Goal: Task Accomplishment & Management: Manage account settings

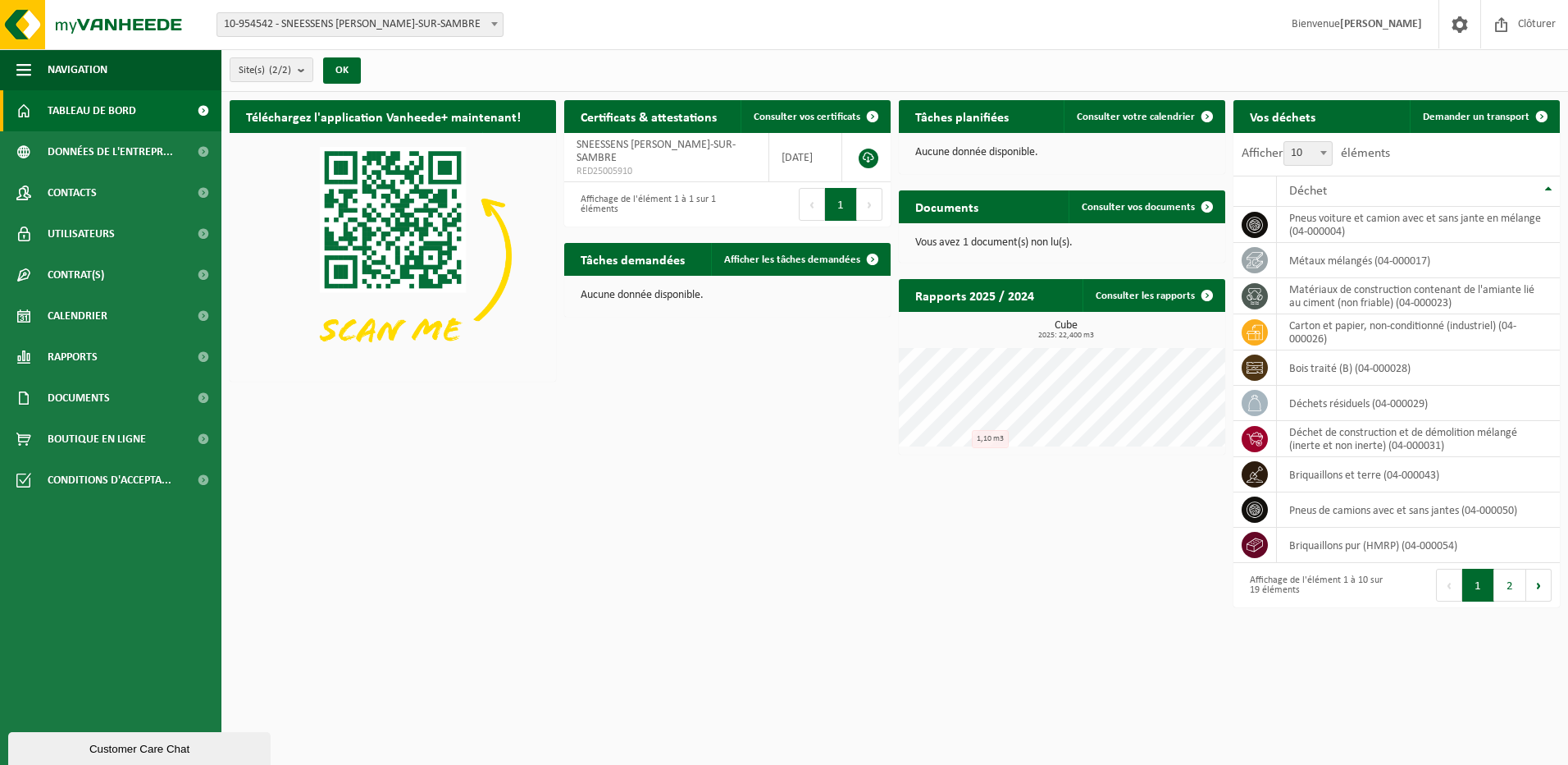
click at [496, 26] on b at bounding box center [494, 24] width 7 height 4
select select "154336"
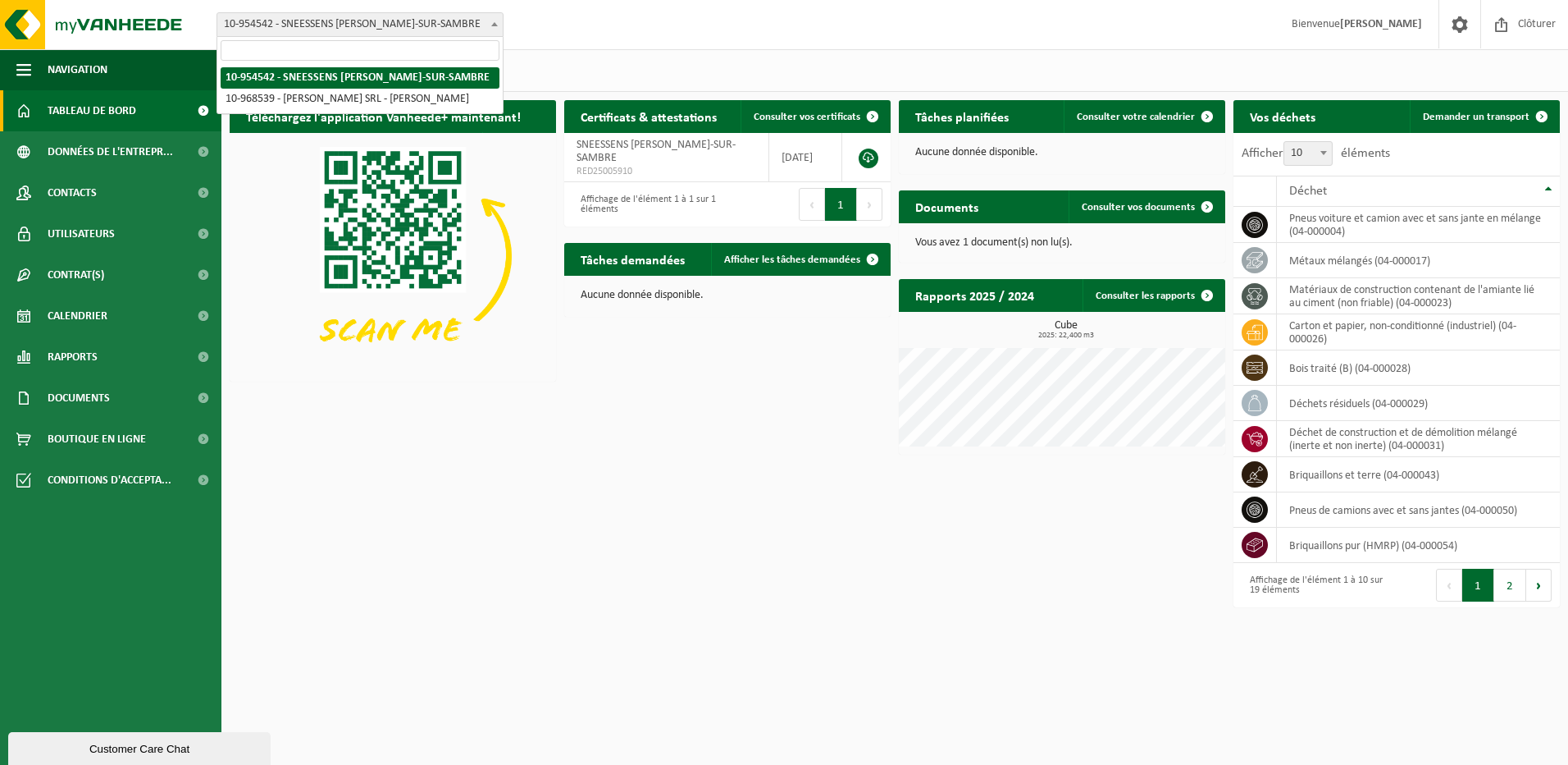
click at [495, 22] on b at bounding box center [494, 24] width 7 height 4
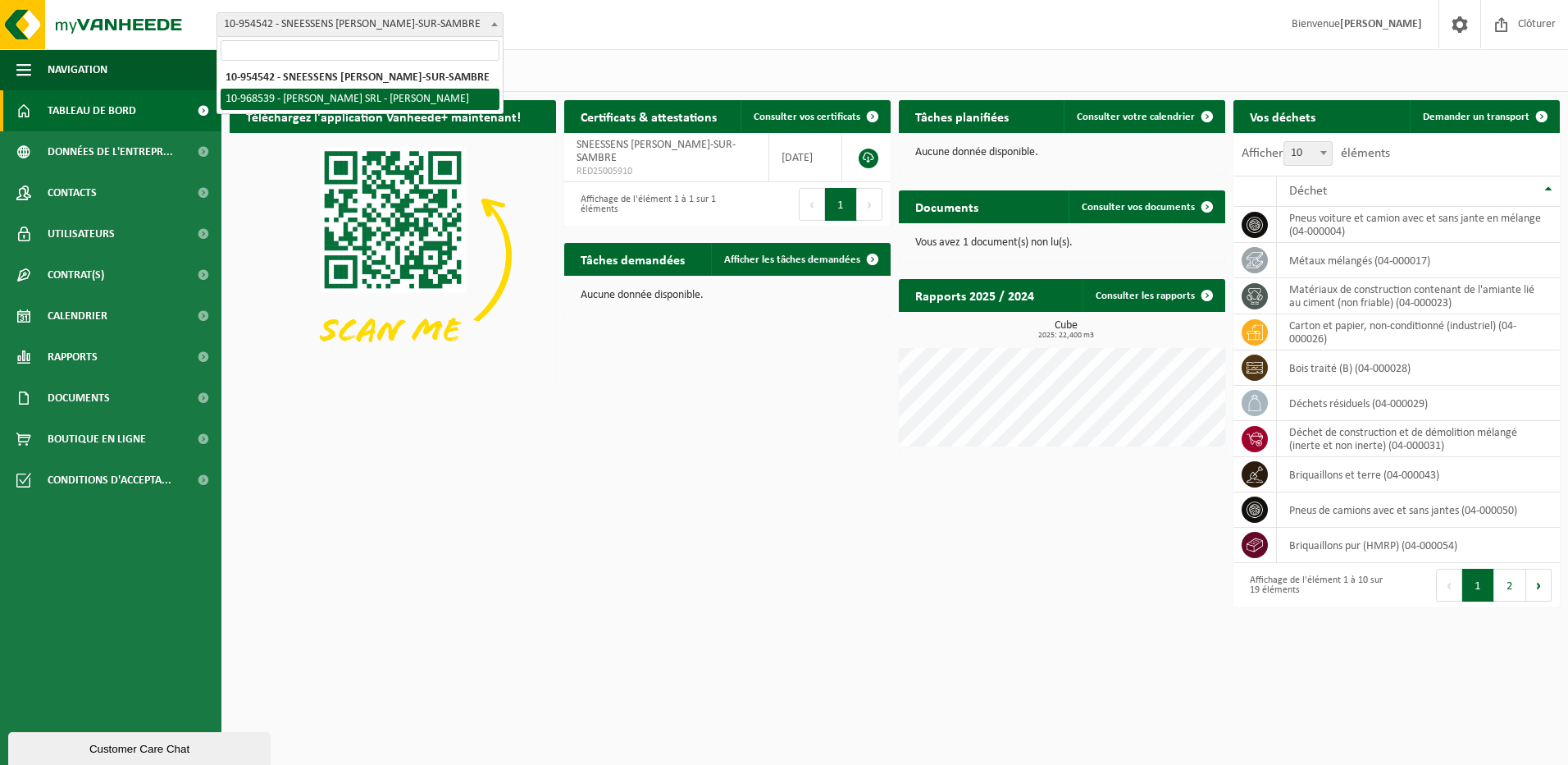
select select "154336"
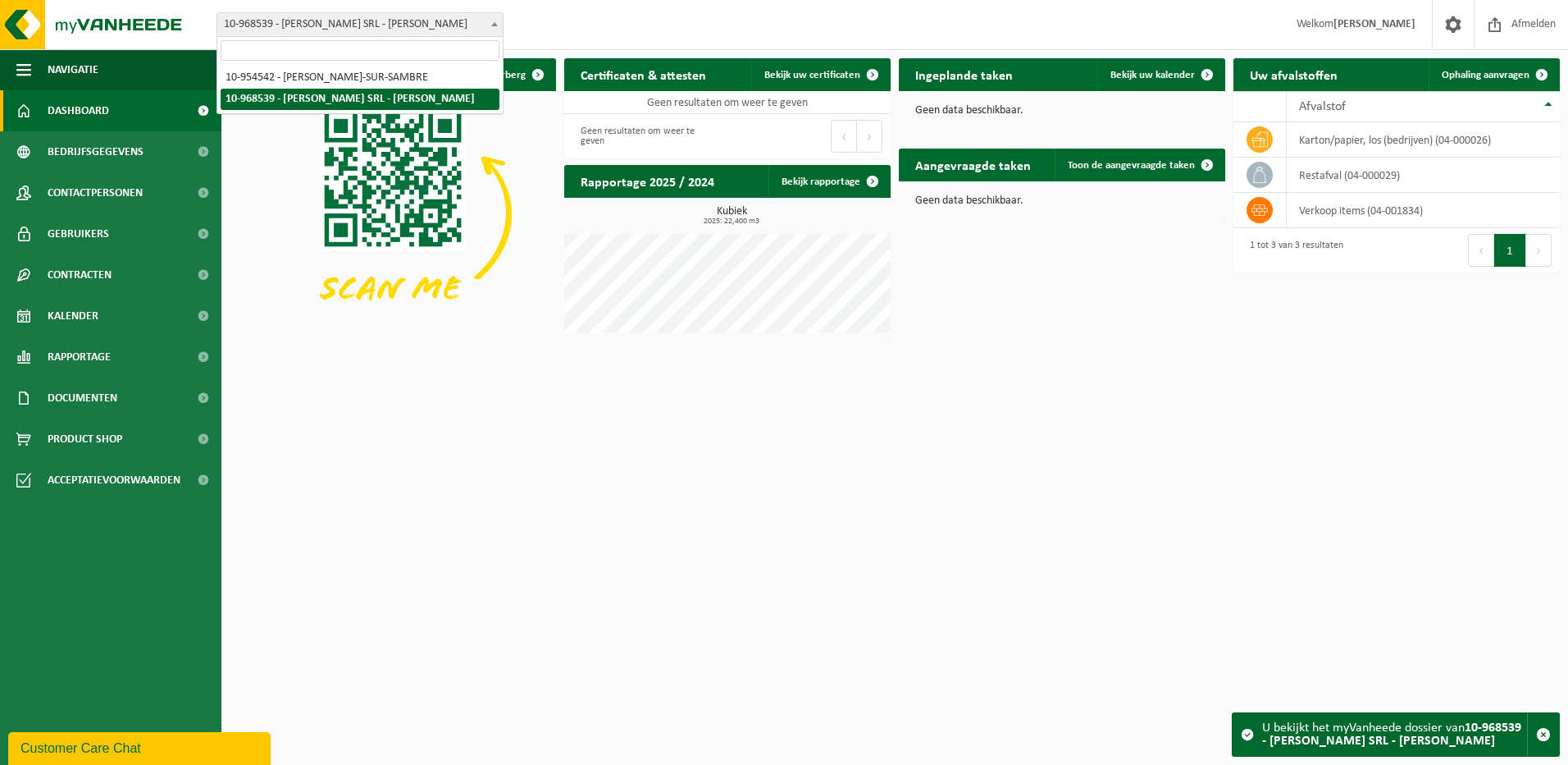
click at [493, 27] on span at bounding box center [494, 24] width 16 height 21
